Goal: Task Accomplishment & Management: Use online tool/utility

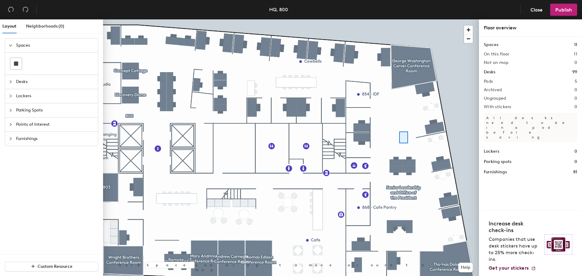
click at [399, 19] on div at bounding box center [291, 19] width 376 height 0
click at [392, 19] on div at bounding box center [291, 19] width 376 height 0
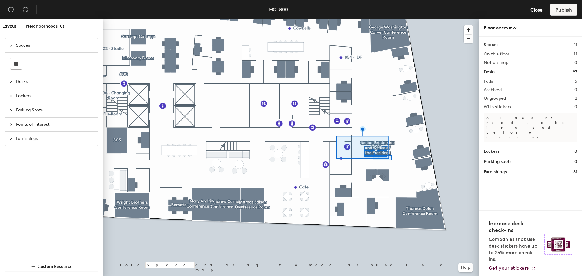
click at [371, 19] on div at bounding box center [291, 19] width 376 height 0
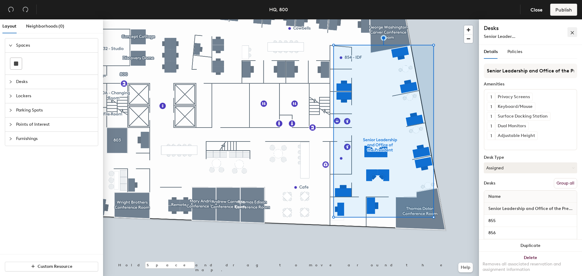
click at [574, 32] on icon "close" at bounding box center [572, 32] width 3 height 3
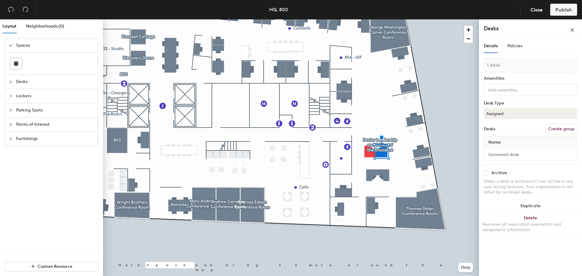
type input "2 desks"
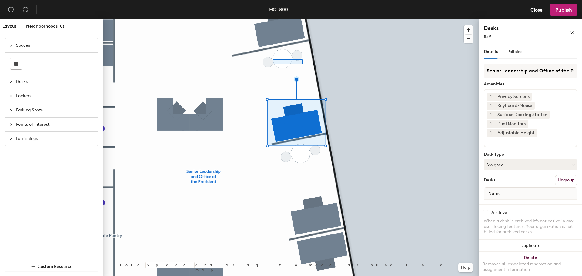
click at [269, 19] on div at bounding box center [291, 19] width 376 height 0
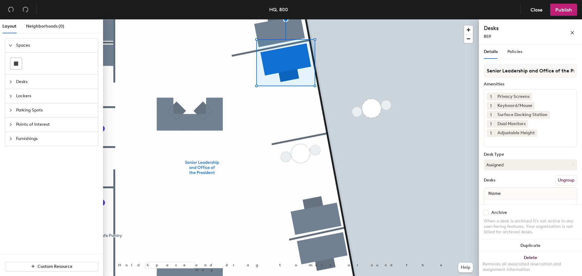
click at [407, 19] on div at bounding box center [291, 19] width 376 height 0
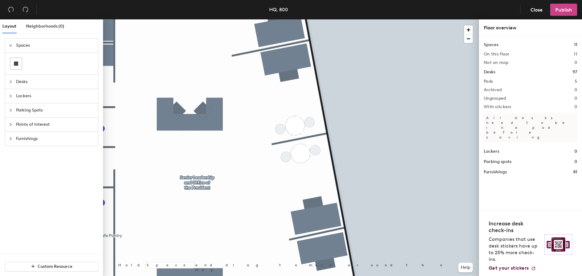
click at [563, 6] on button "Publish" at bounding box center [563, 10] width 27 height 12
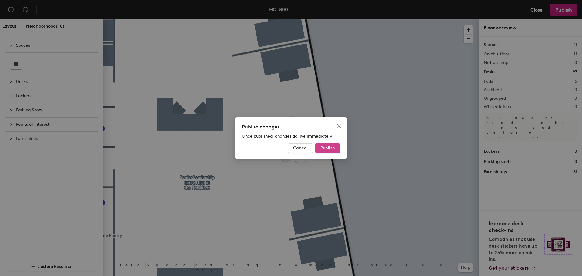
click at [323, 149] on span "Publish" at bounding box center [327, 147] width 15 height 5
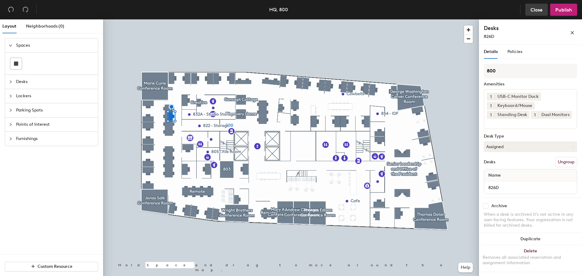
click at [535, 10] on span "Close" at bounding box center [536, 10] width 12 height 6
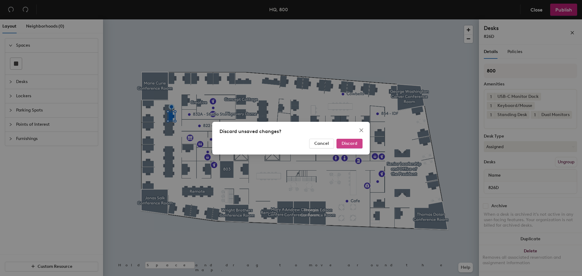
click at [345, 144] on span "Discard" at bounding box center [350, 143] width 16 height 5
